Goal: Task Accomplishment & Management: Manage account settings

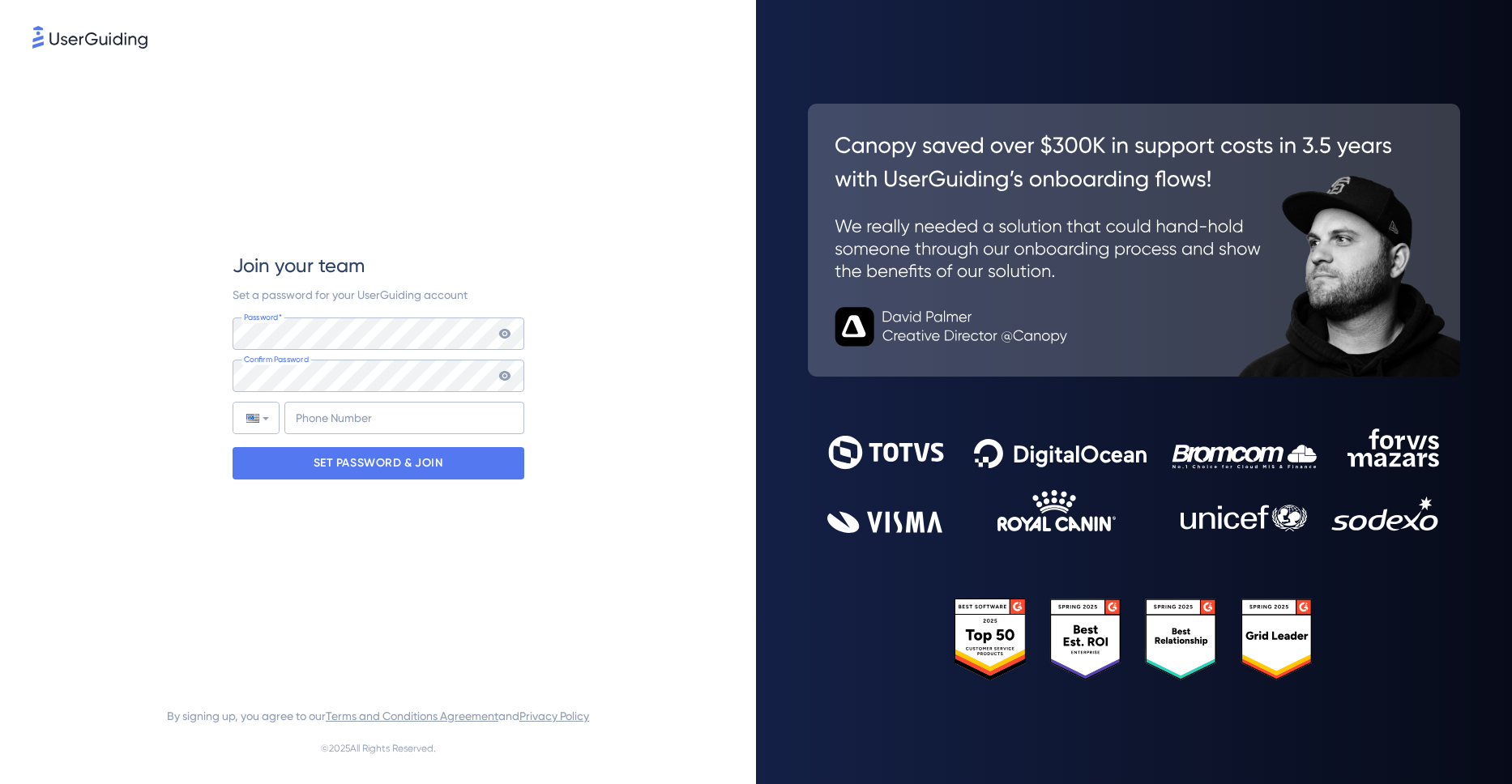
click at [383, 400] on div "Password* Your password must contain: At least 8 characters At least 3 of the f…" at bounding box center [379, 375] width 292 height 116
click at [375, 416] on input "+1" at bounding box center [404, 418] width 240 height 32
type input "[PHONE_NUMBER]"
click at [470, 525] on div "Join your team Set a password for your UserGuiding account Password* Your passw…" at bounding box center [379, 365] width 292 height 628
click at [382, 466] on p "SET PASSWORD & JOIN" at bounding box center [379, 463] width 129 height 26
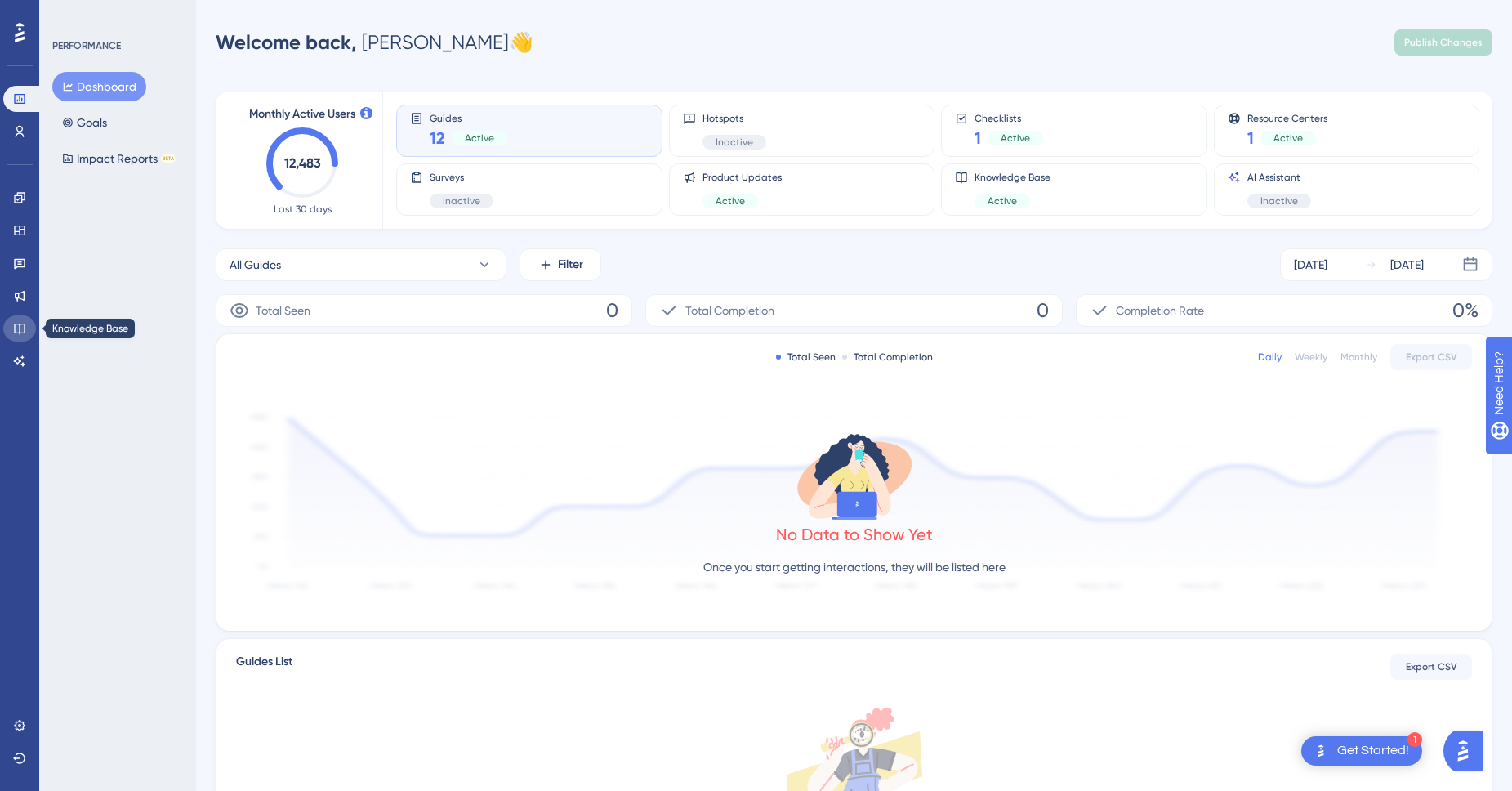
click at [20, 335] on link at bounding box center [19, 329] width 33 height 26
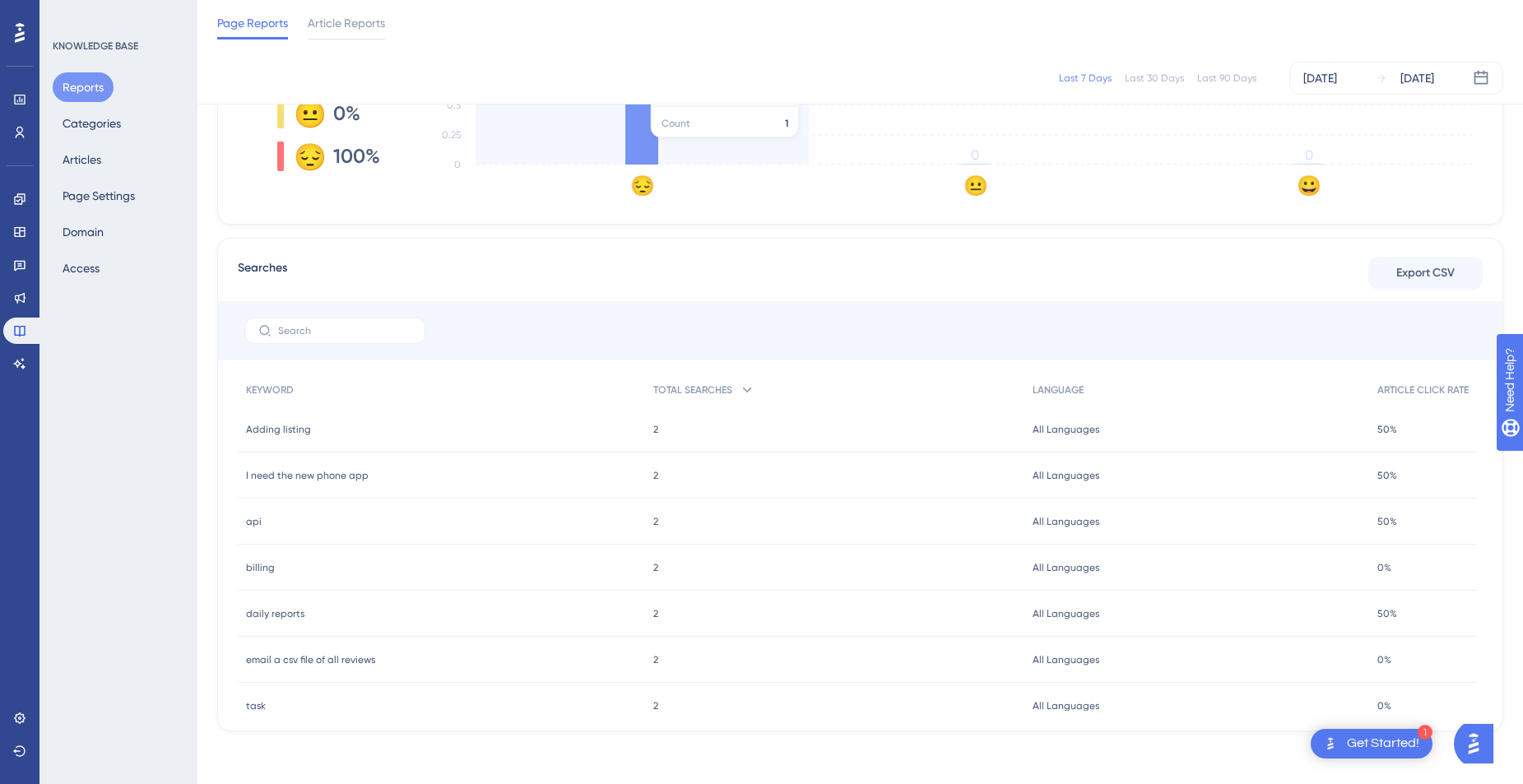
click at [641, 146] on icon at bounding box center [641, 105] width 33 height 118
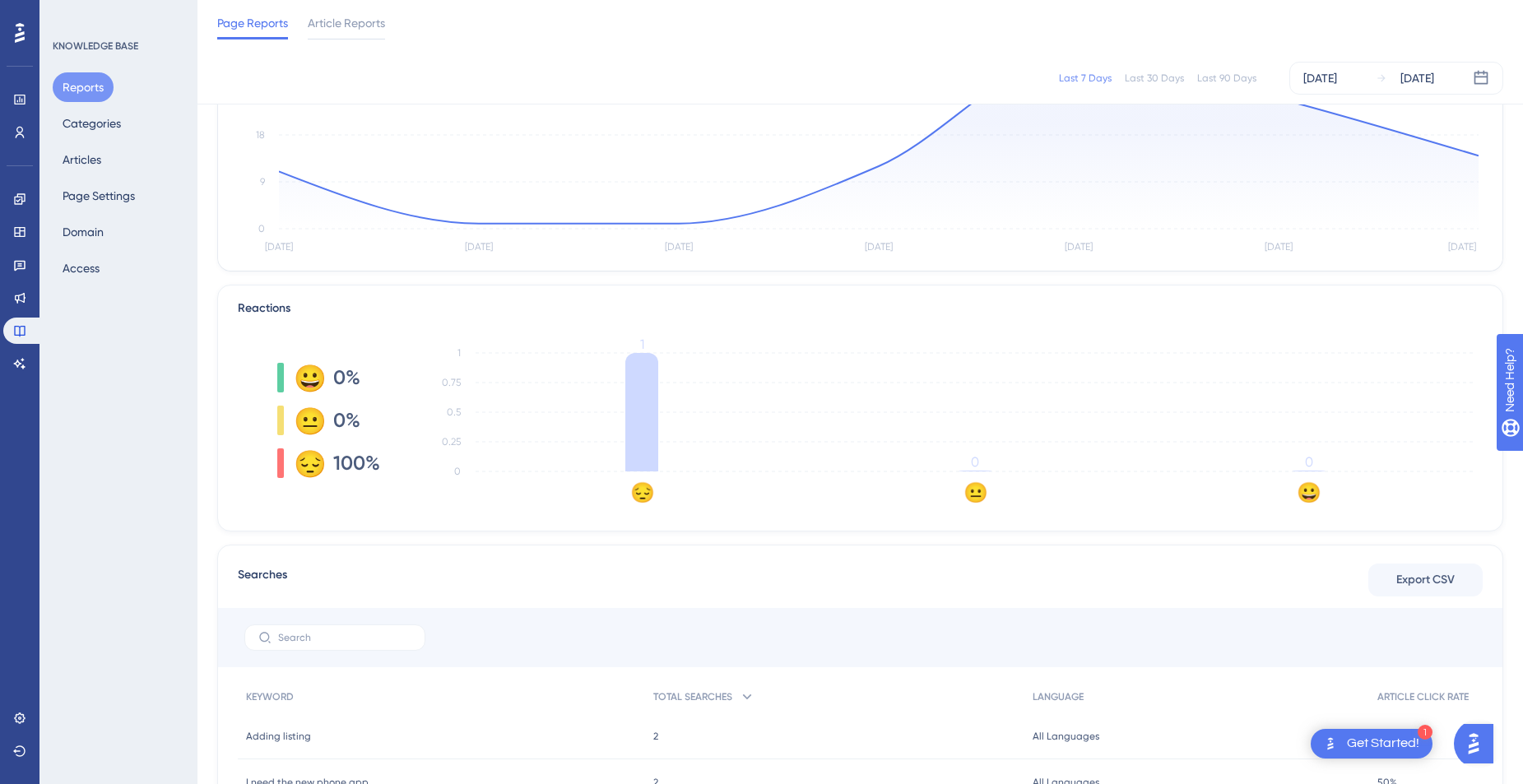
scroll to position [100, 0]
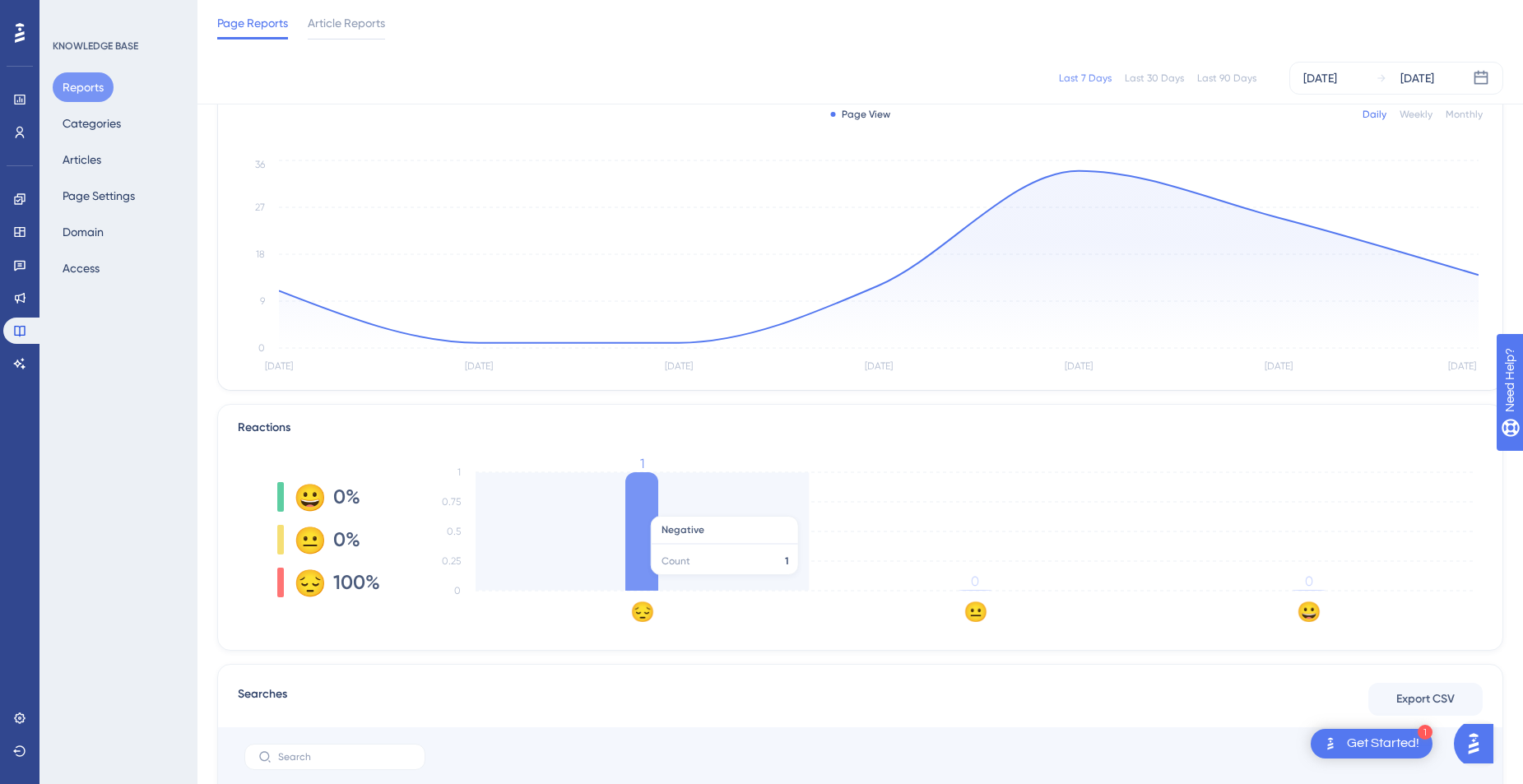
click at [639, 508] on icon at bounding box center [641, 531] width 33 height 118
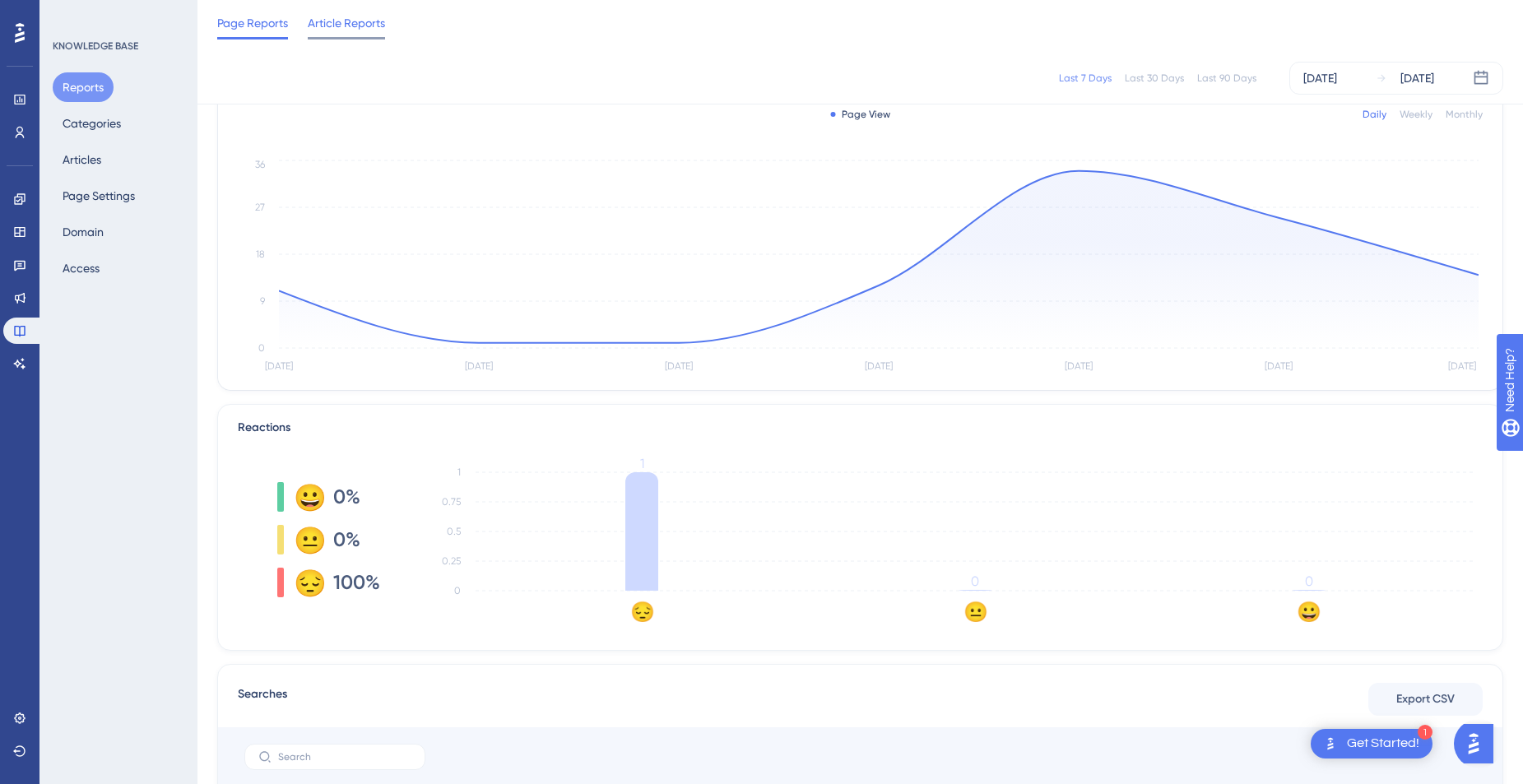
click at [332, 18] on span "Article Reports" at bounding box center [346, 23] width 77 height 20
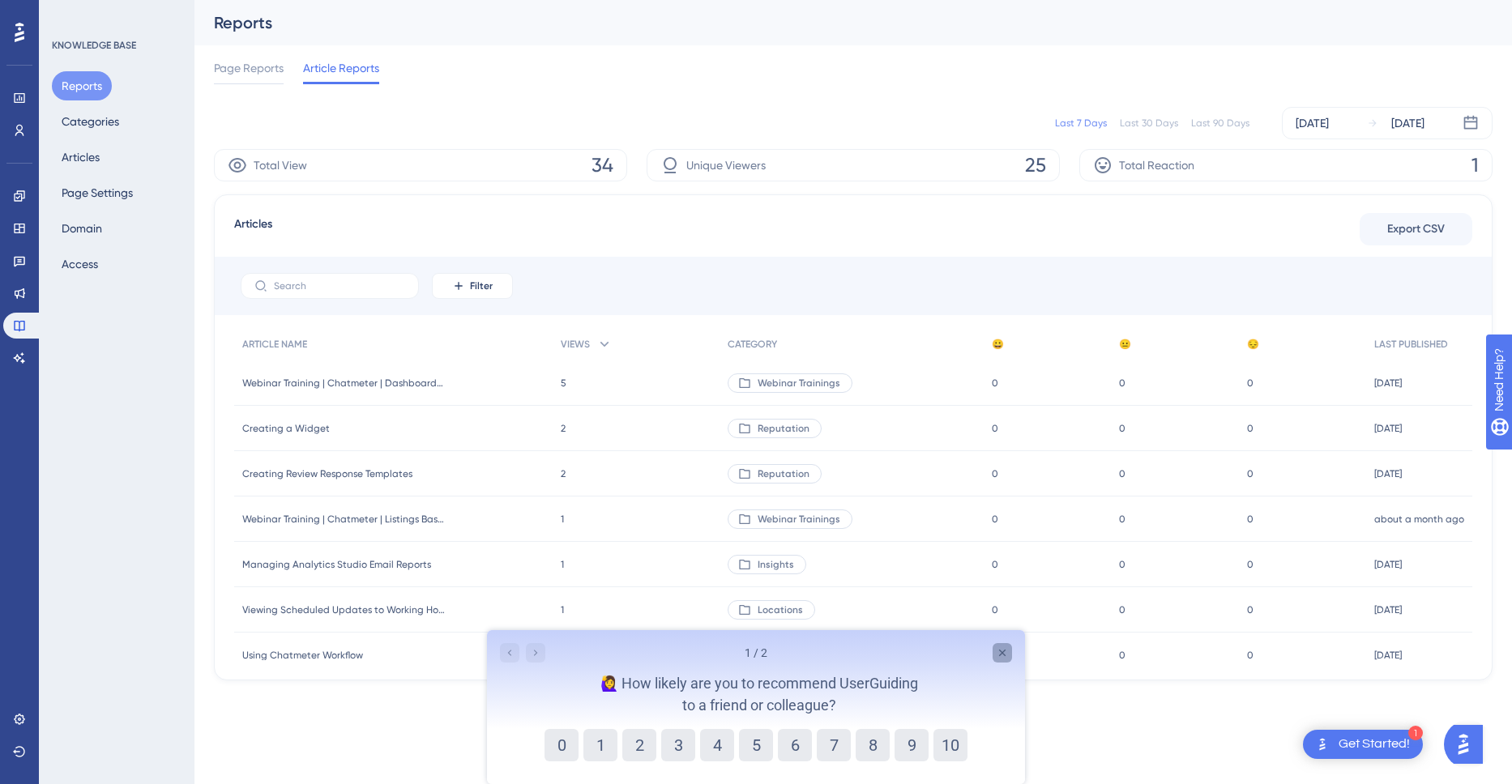
click at [1000, 654] on icon "Close survey" at bounding box center [1002, 653] width 13 height 13
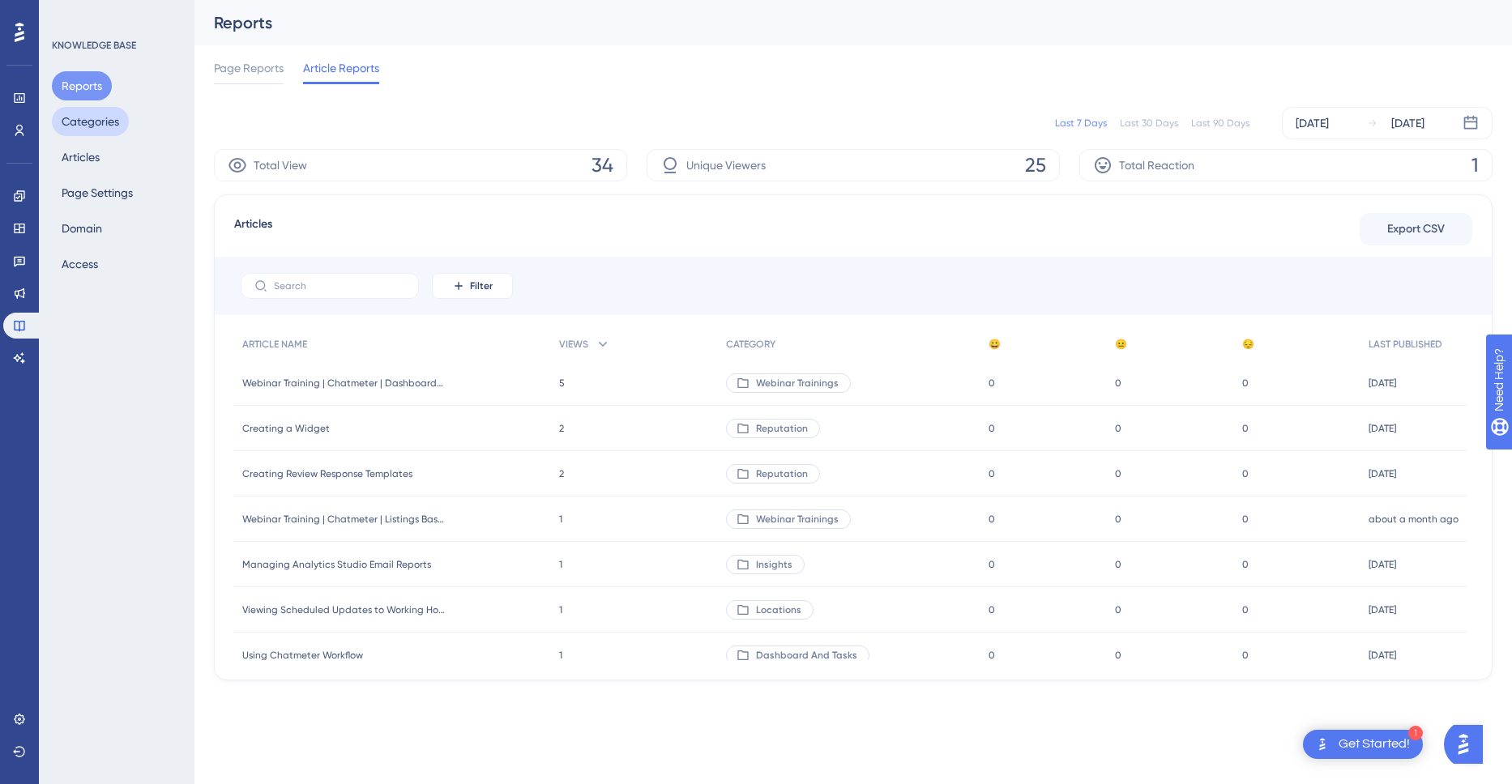
click at [107, 129] on button "Categories" at bounding box center [90, 121] width 77 height 29
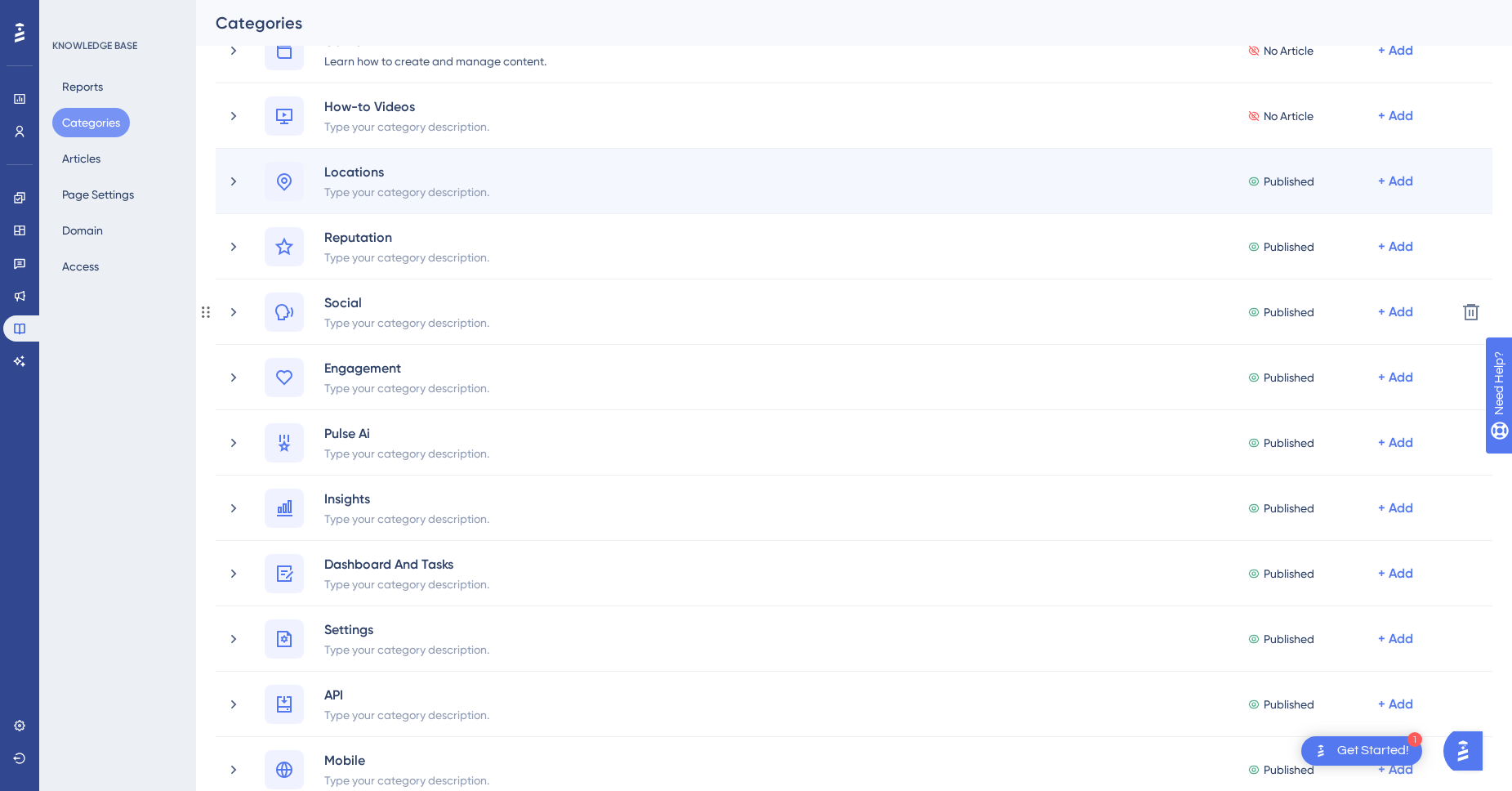
scroll to position [138, 0]
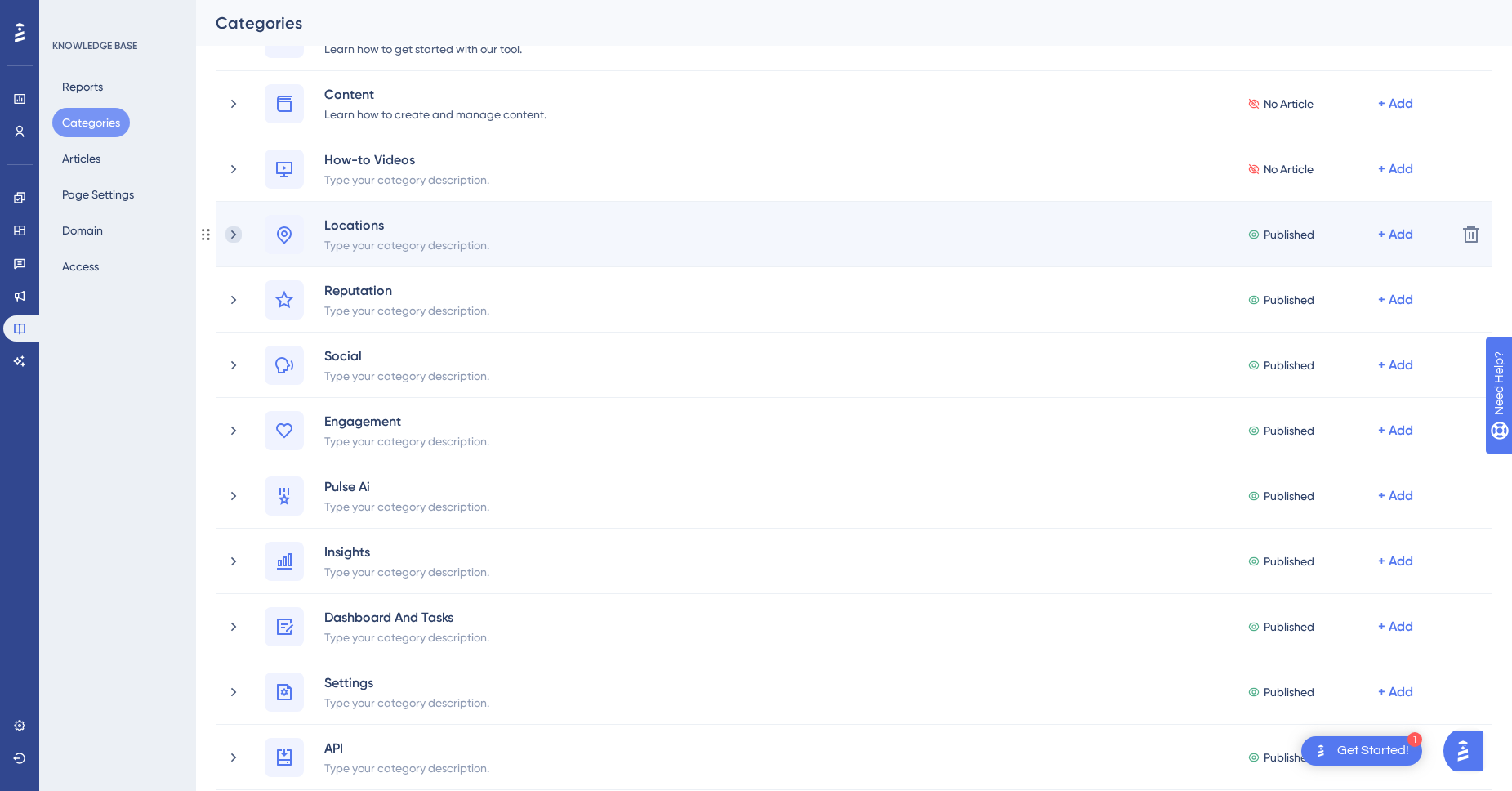
click at [233, 235] on icon at bounding box center [234, 235] width 17 height 17
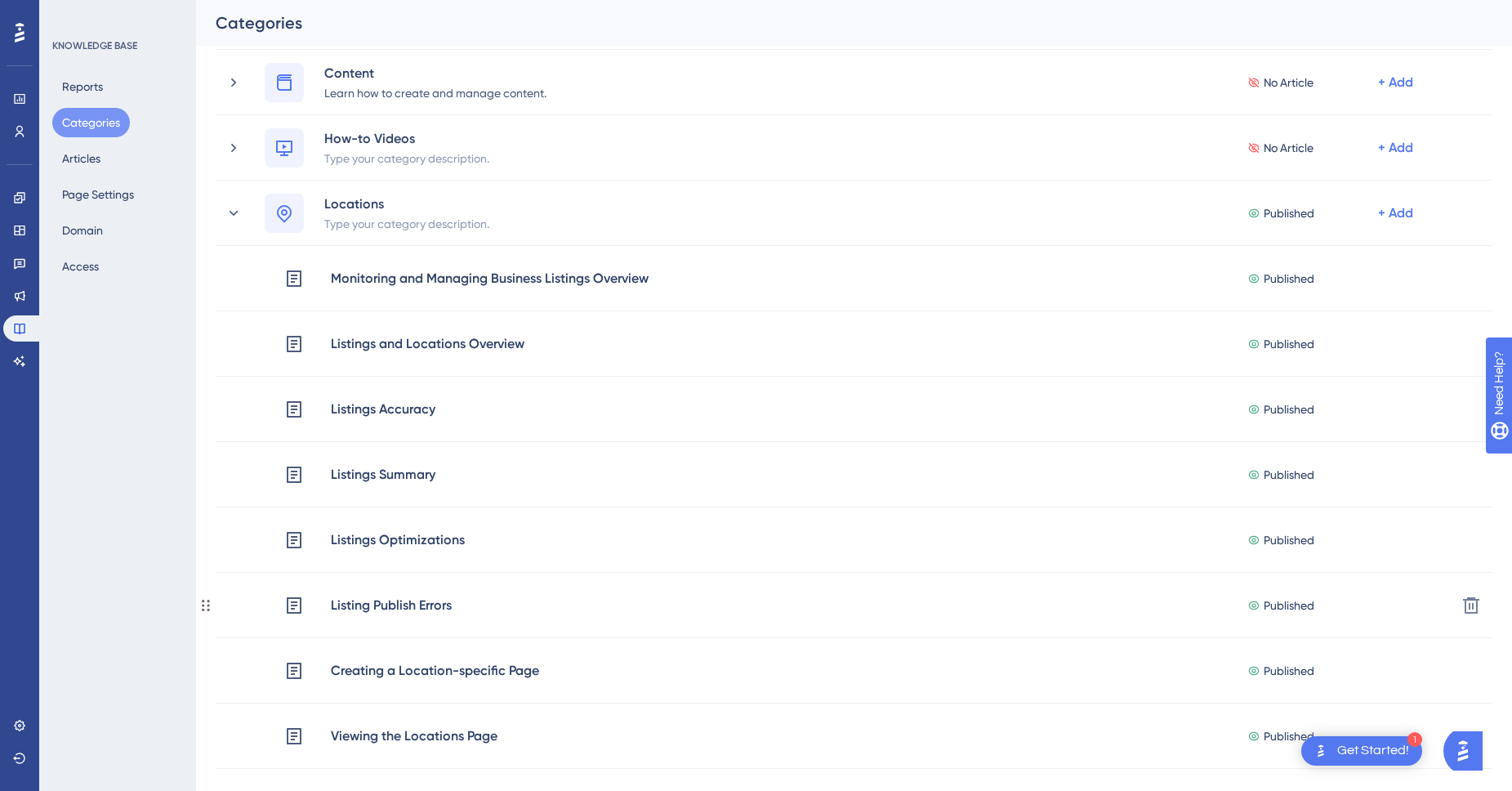
scroll to position [159, 0]
click at [95, 168] on button "Articles" at bounding box center [81, 158] width 58 height 29
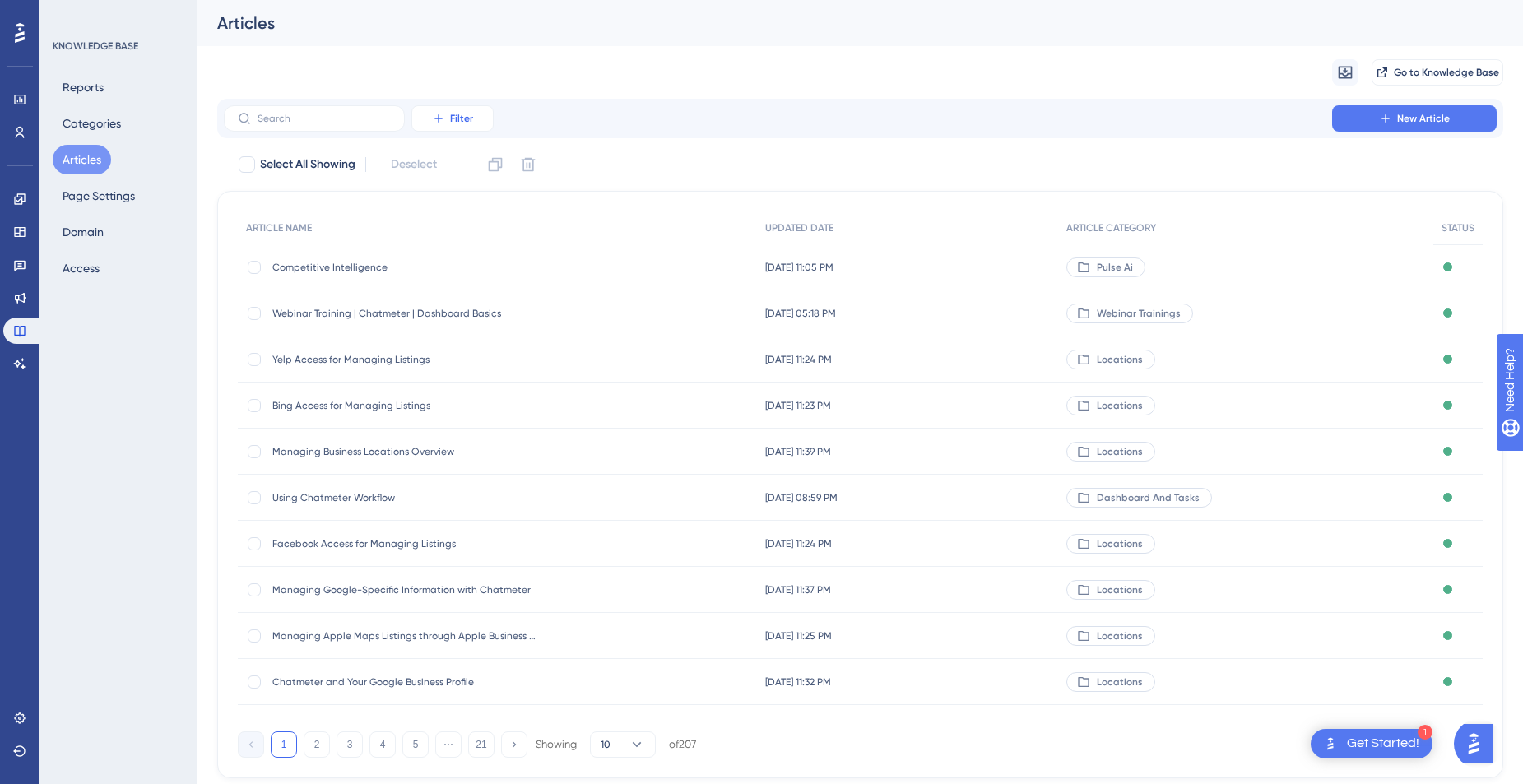
click at [457, 123] on span "Filter" at bounding box center [462, 118] width 23 height 13
click at [1091, 149] on div "Filter Material ID Material ID Status Status Language Language Category Categor…" at bounding box center [861, 439] width 1287 height 680
click at [1385, 117] on icon at bounding box center [1385, 118] width 13 height 13
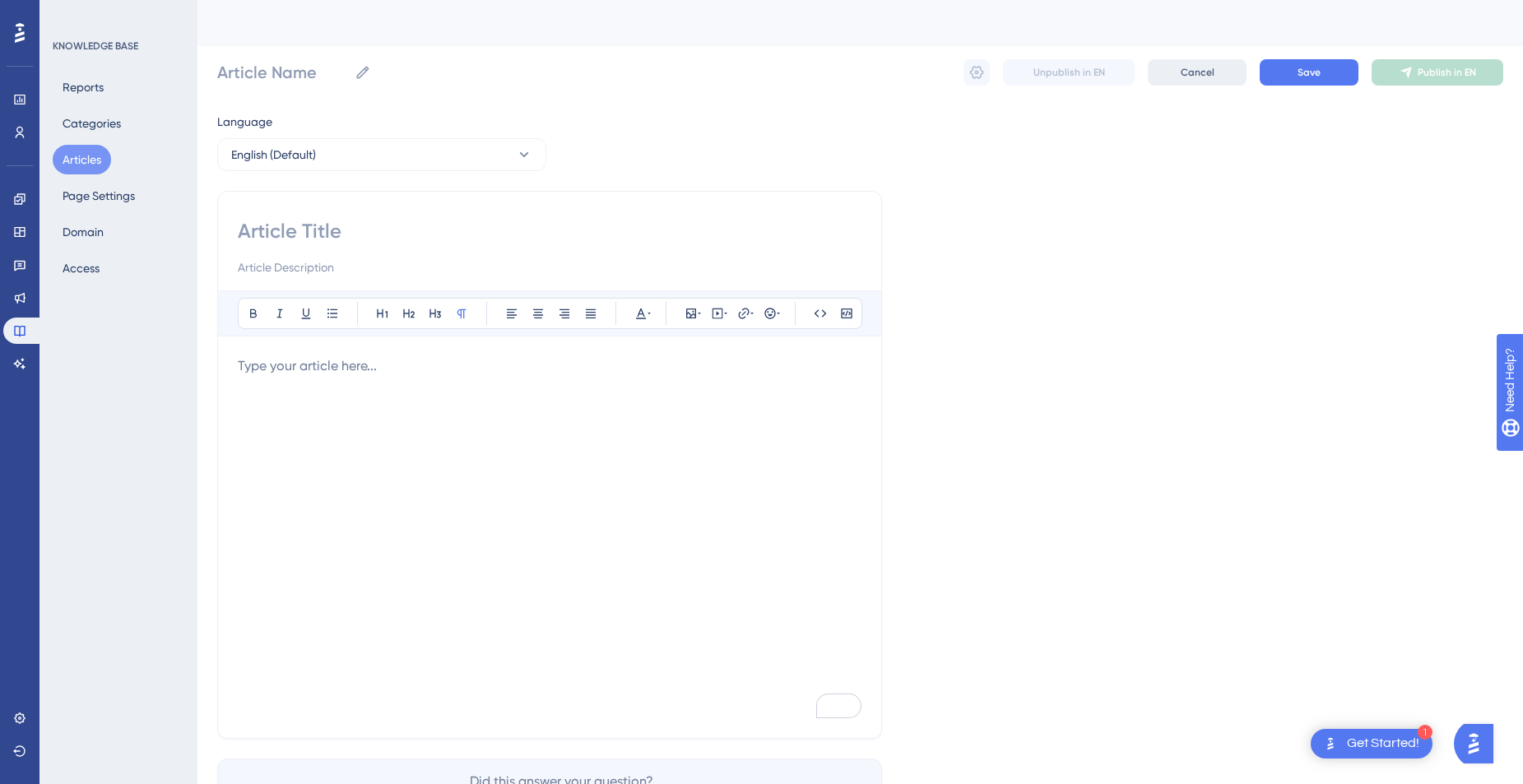
click at [1221, 75] on button "Cancel" at bounding box center [1197, 73] width 99 height 27
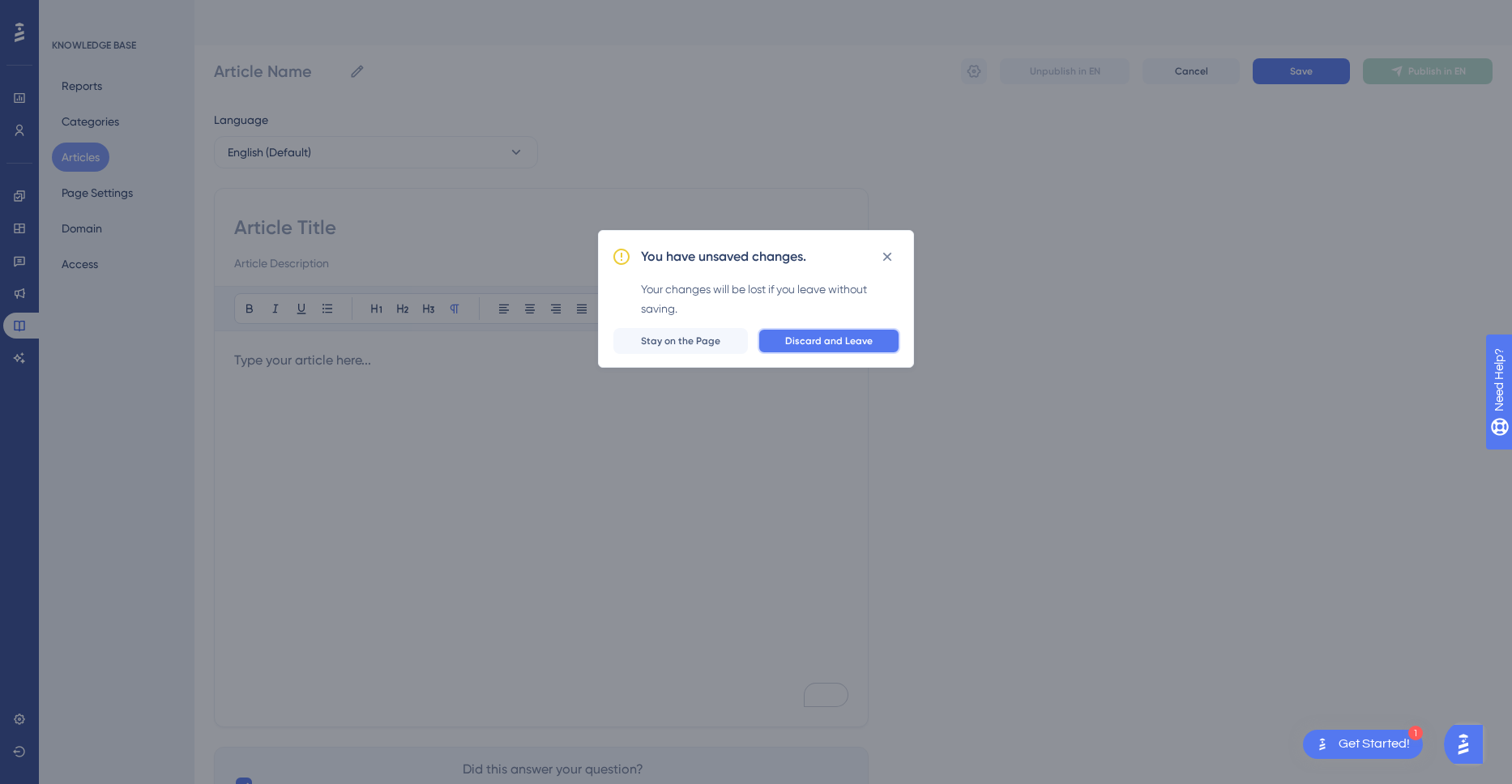
click at [828, 348] on button "Discard and Leave" at bounding box center [829, 341] width 143 height 26
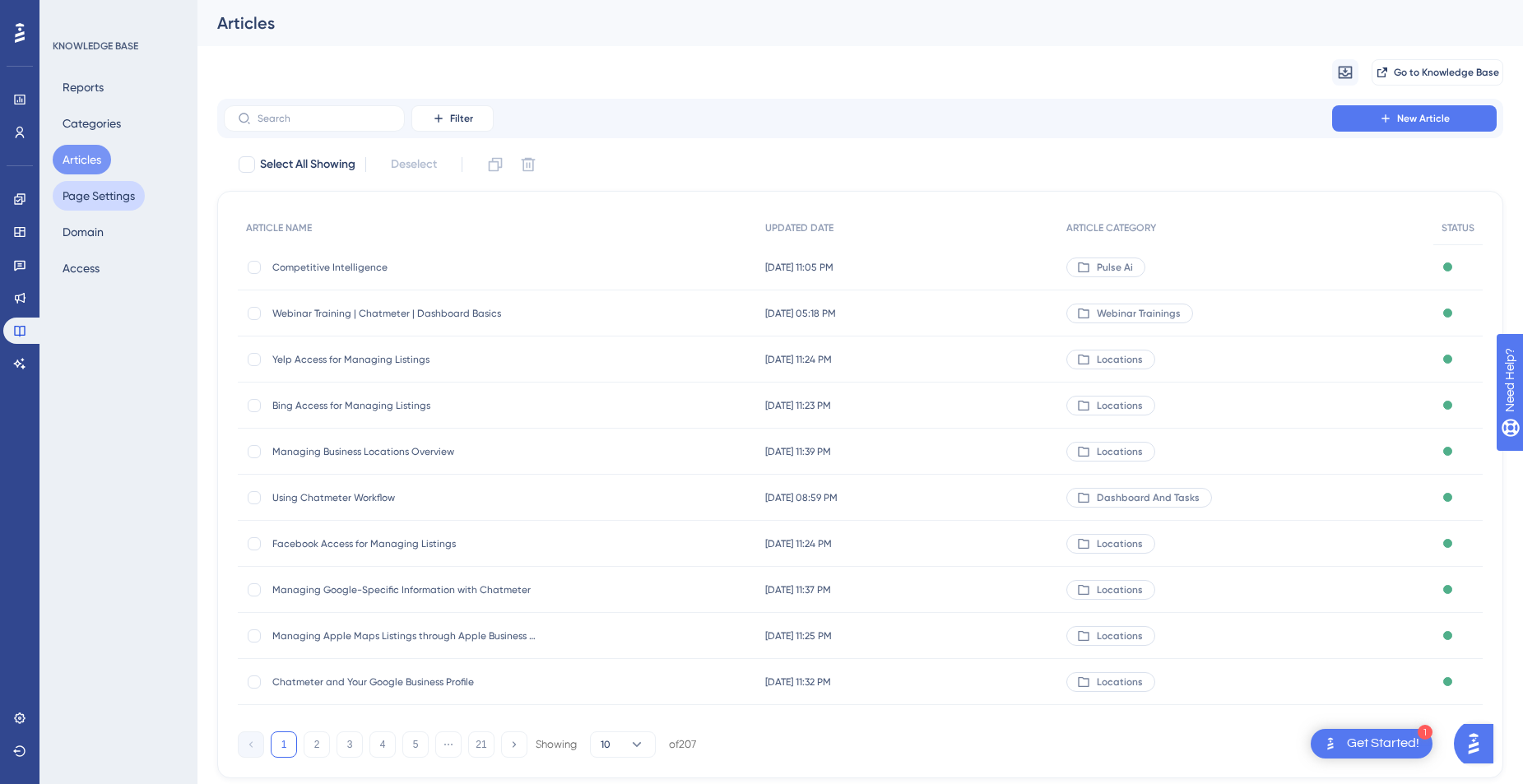
click at [115, 200] on button "Page Settings" at bounding box center [99, 195] width 92 height 29
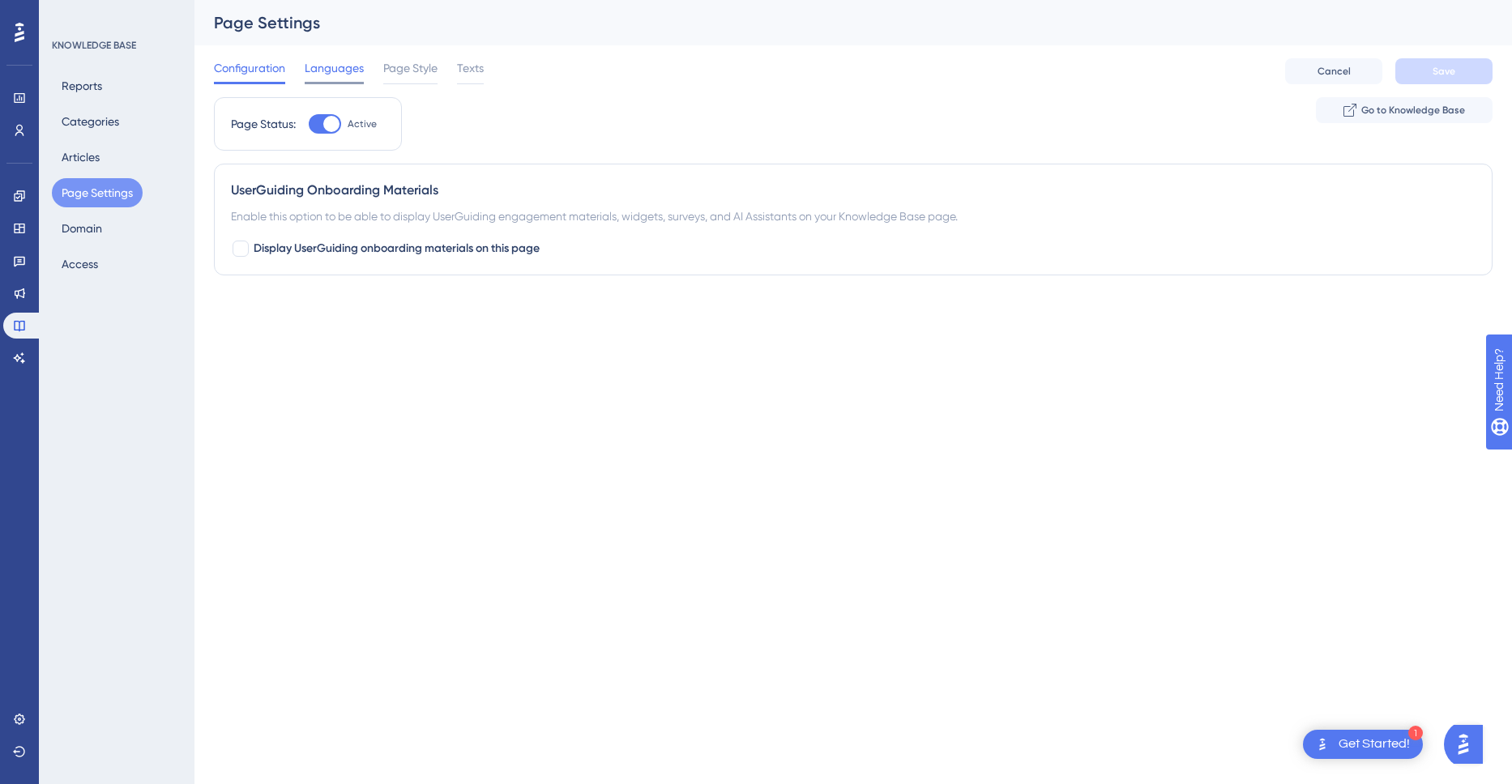
click at [329, 73] on span "Languages" at bounding box center [334, 68] width 59 height 19
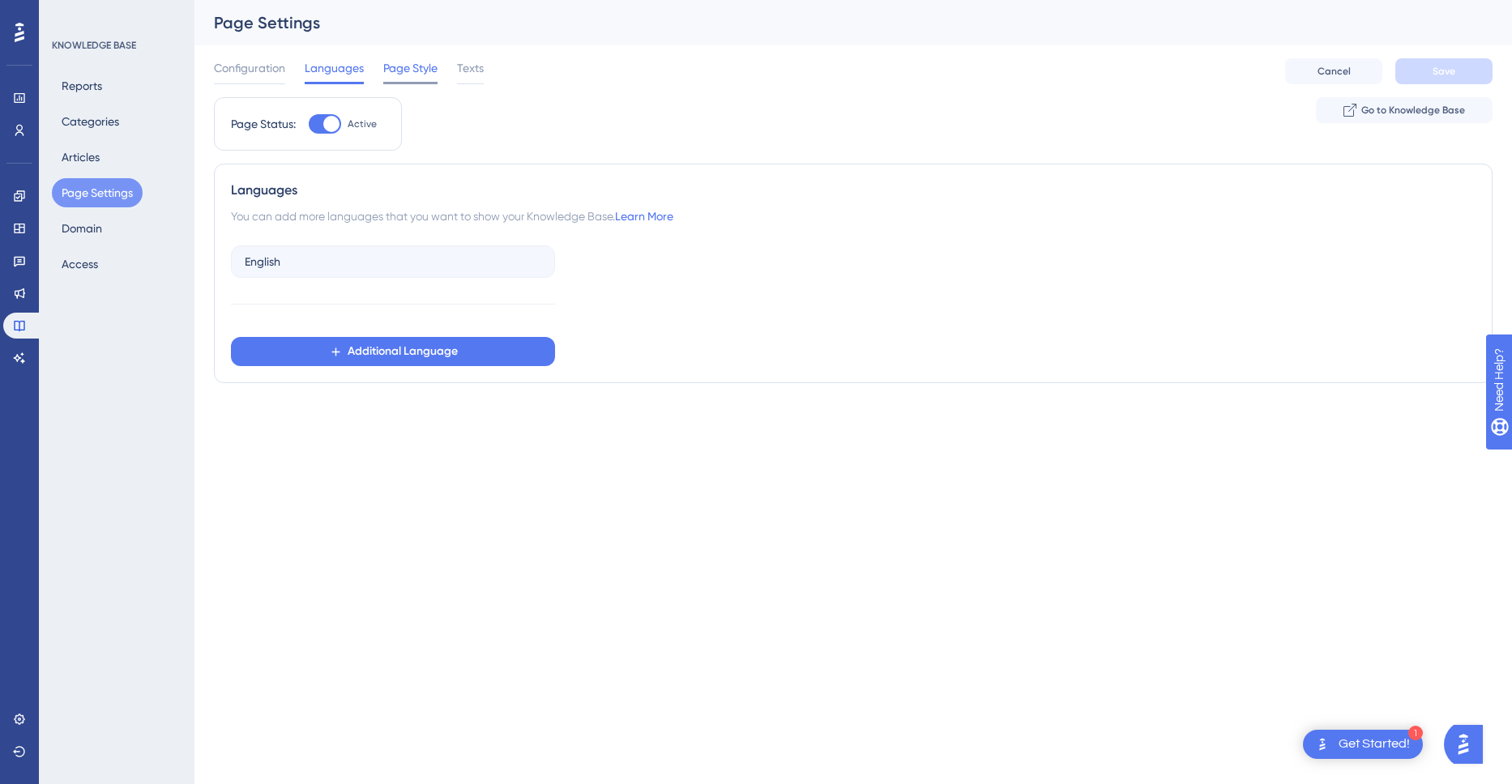
click at [415, 72] on span "Page Style" at bounding box center [410, 68] width 54 height 19
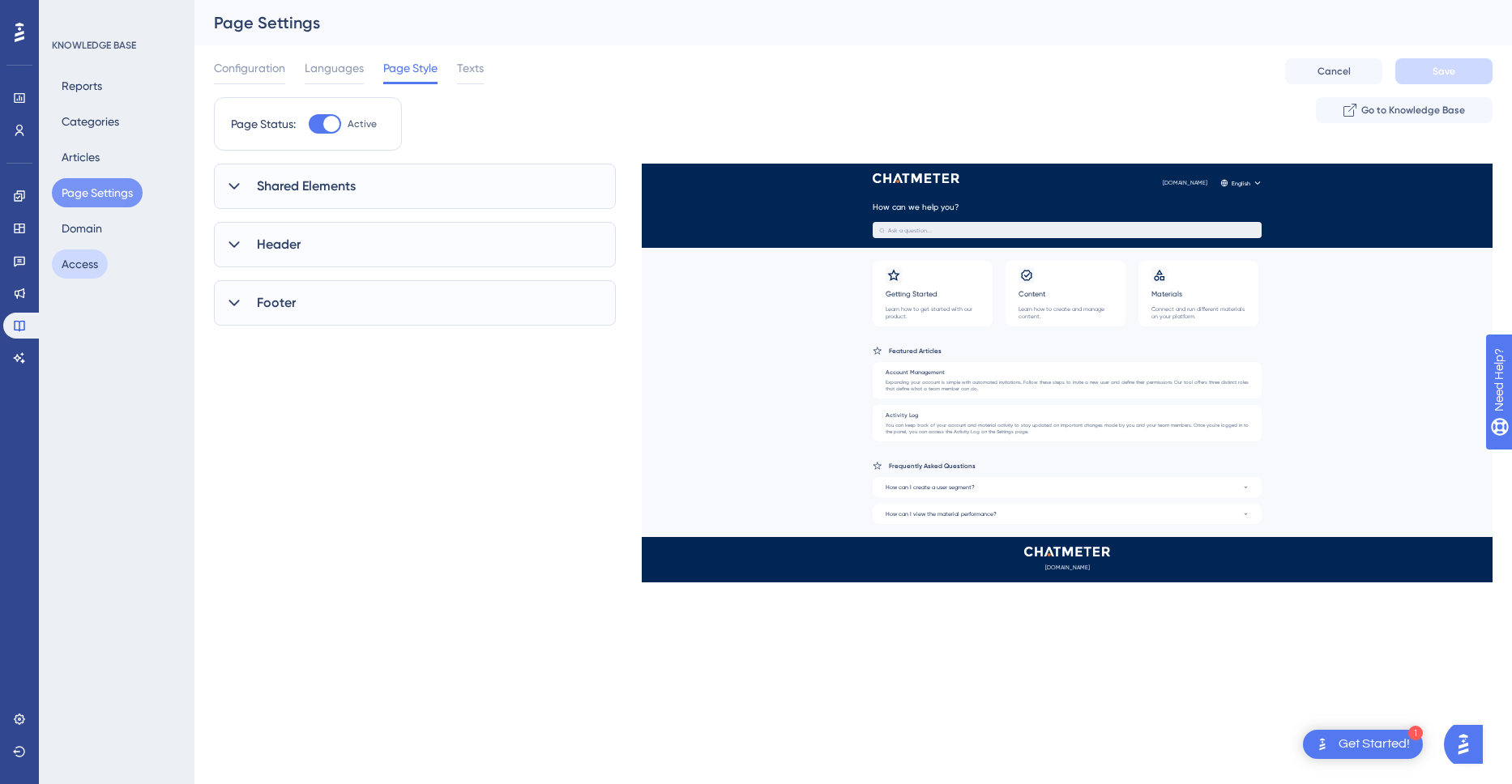
click at [92, 266] on button "Access" at bounding box center [80, 263] width 56 height 29
